Goal: Task Accomplishment & Management: Use online tool/utility

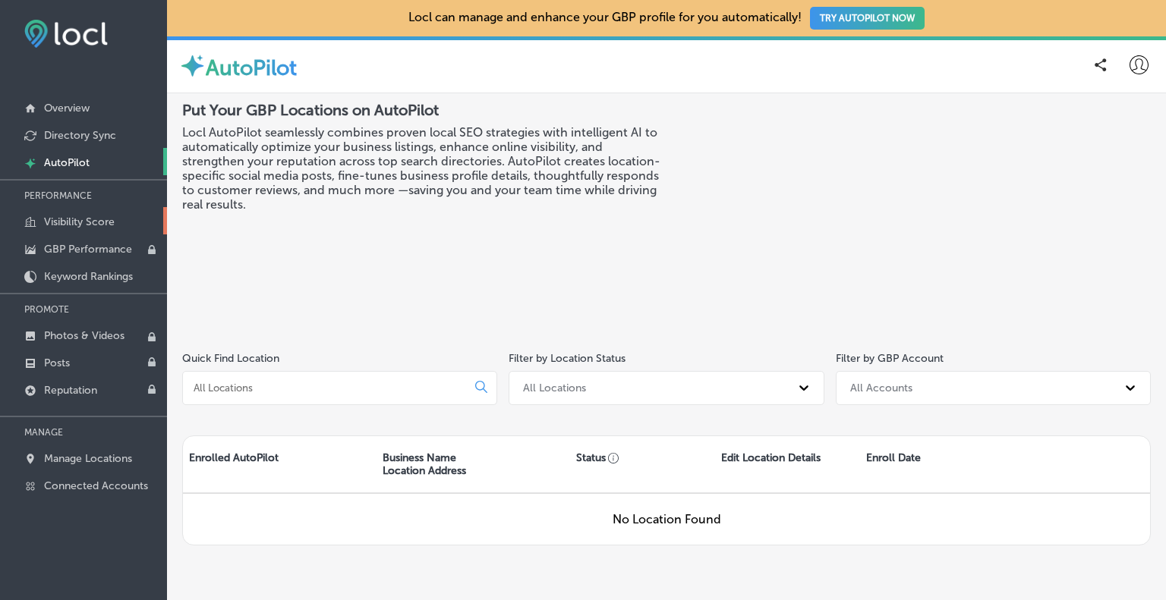
click at [64, 227] on p "Visibility Score" at bounding box center [79, 222] width 71 height 13
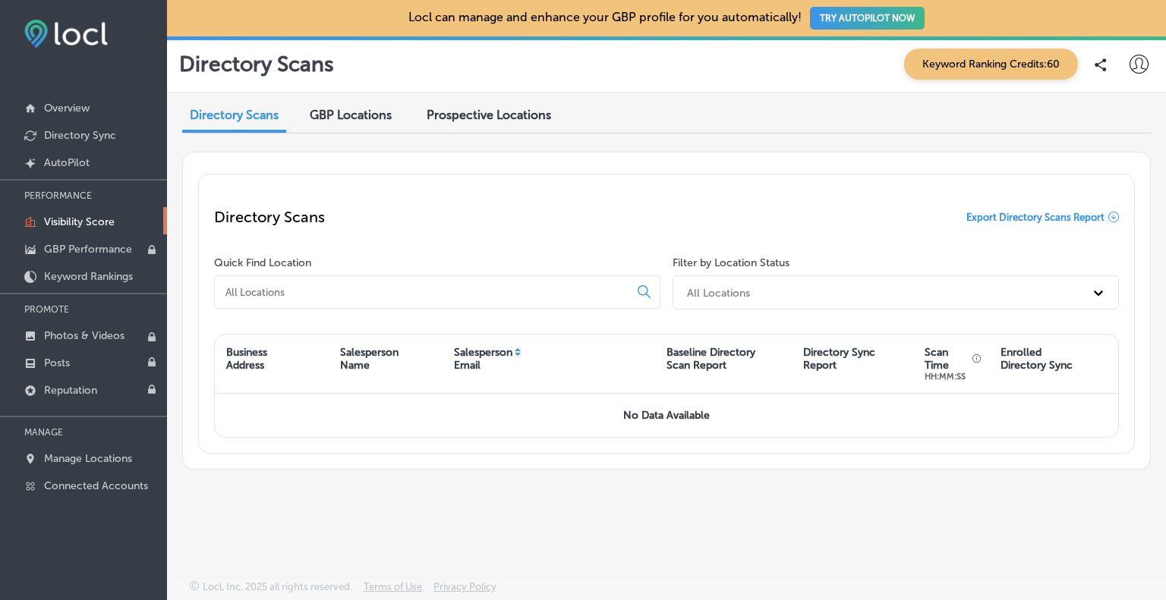
click at [513, 115] on span "Prospective Locations" at bounding box center [488, 115] width 124 height 14
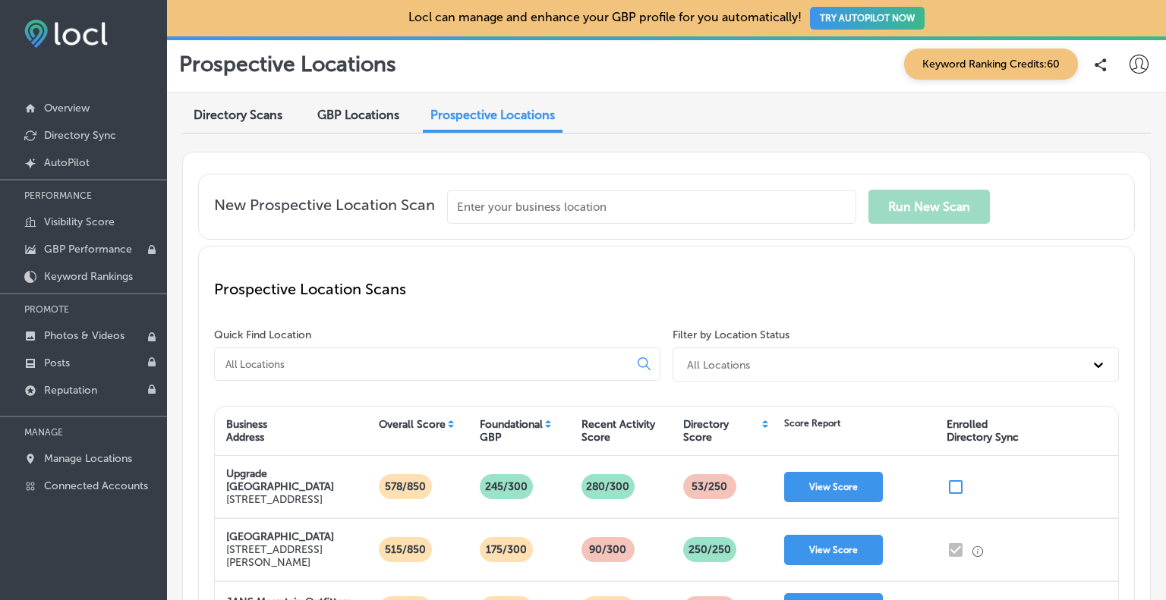
click at [489, 209] on input "text" at bounding box center [651, 206] width 409 height 33
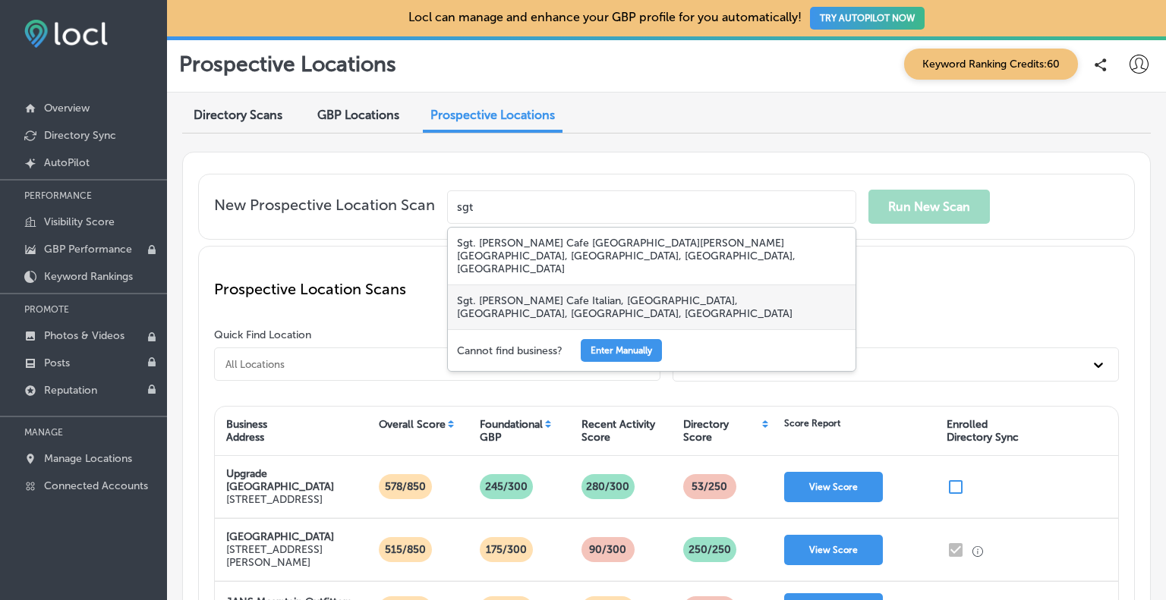
click at [556, 285] on div "Sgt. [PERSON_NAME] Cafe Italian, [GEOGRAPHIC_DATA], [GEOGRAPHIC_DATA], [GEOGRAP…" at bounding box center [652, 307] width 408 height 44
type input "Sgt. [PERSON_NAME] Cafe Italian, [GEOGRAPHIC_DATA], [GEOGRAPHIC_DATA], [GEOGRAP…"
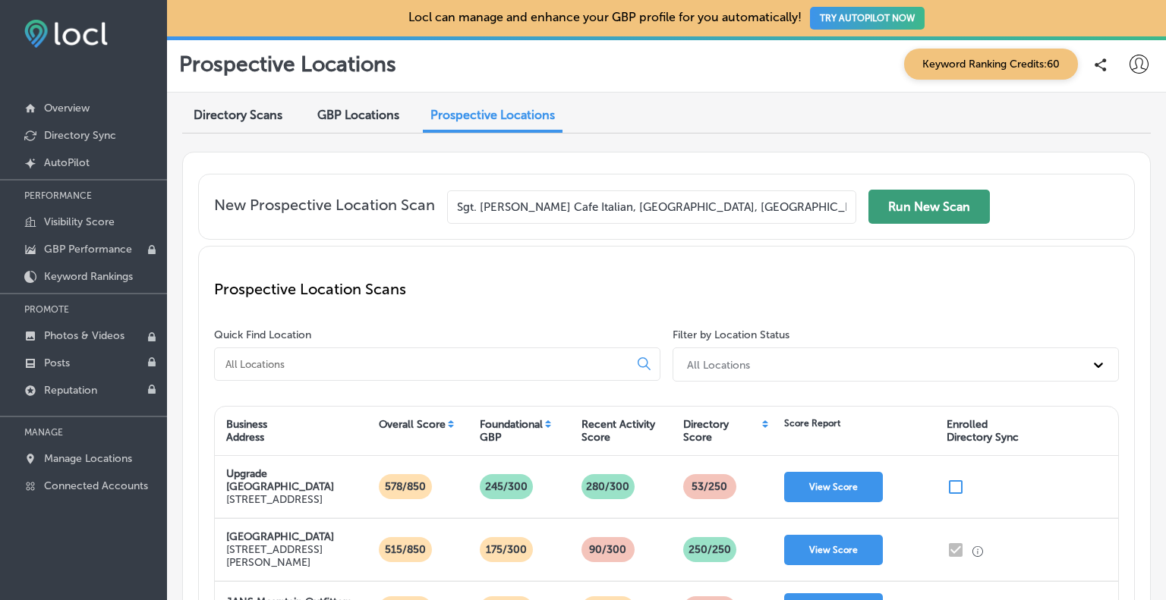
click at [920, 197] on button "Run New Scan" at bounding box center [928, 207] width 121 height 34
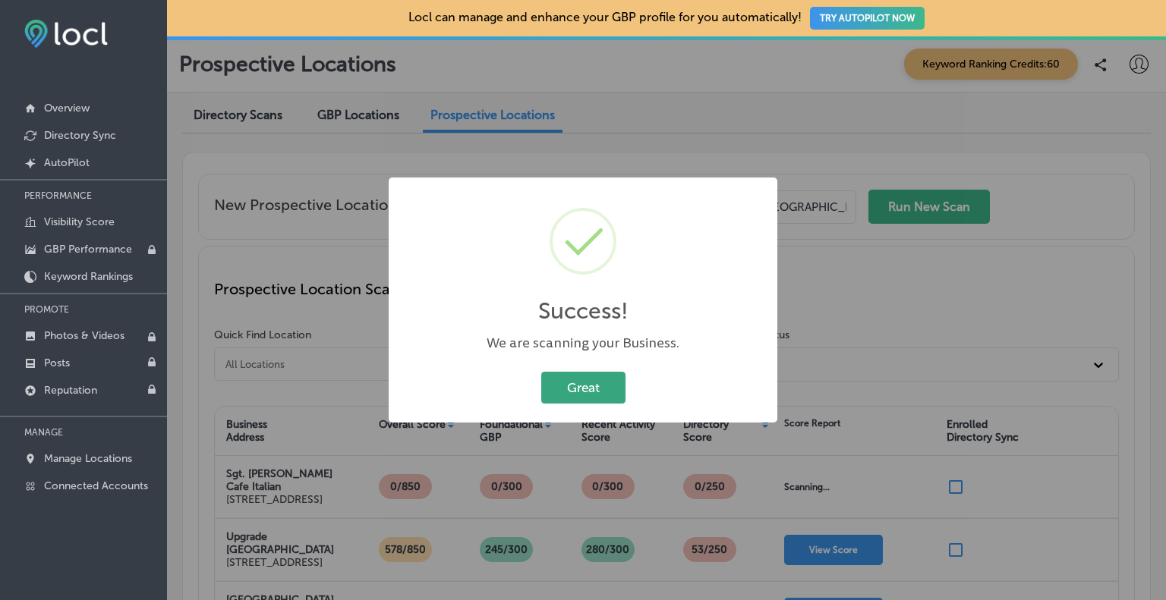
click at [603, 389] on button "Great" at bounding box center [583, 387] width 84 height 31
